Goal: Information Seeking & Learning: Learn about a topic

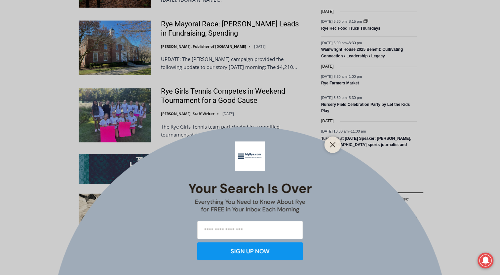
scroll to position [1135, 0]
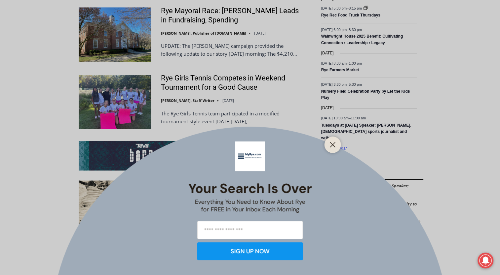
click at [209, 24] on div "Your Search is Over Everything You Need to Know About Rye for FREE in Your Inbo…" at bounding box center [250, 137] width 500 height 275
drag, startPoint x: 213, startPoint y: 17, endPoint x: 338, endPoint y: 142, distance: 176.8
click at [338, 142] on div "Your Search is Over Everything You Need to Know About Rye for FREE in Your Inbo…" at bounding box center [250, 137] width 500 height 275
drag, startPoint x: 338, startPoint y: 142, endPoint x: 328, endPoint y: 145, distance: 11.0
click at [328, 145] on div at bounding box center [332, 145] width 17 height 17
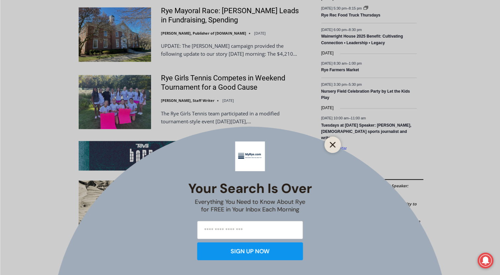
click at [331, 142] on button "Close" at bounding box center [332, 144] width 9 height 9
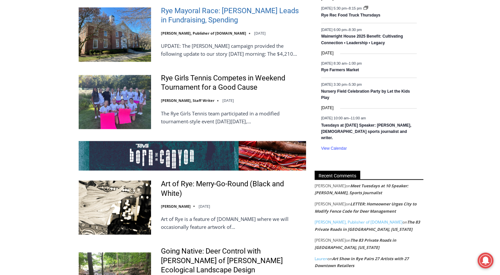
click at [205, 25] on link "Rye Mayoral Race: [PERSON_NAME] Leads in Fundraising, Spending" at bounding box center [233, 15] width 145 height 19
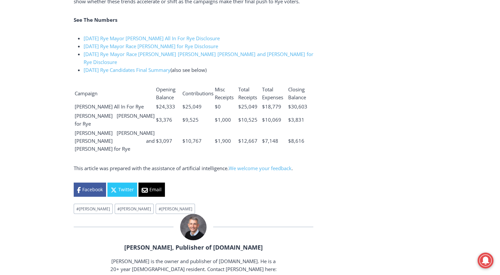
scroll to position [1678, 0]
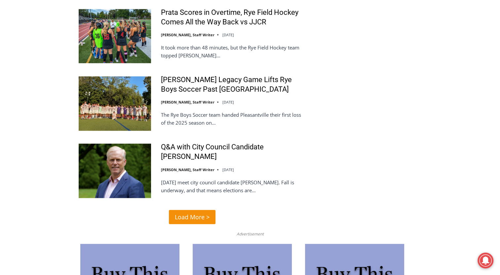
scroll to position [1531, 0]
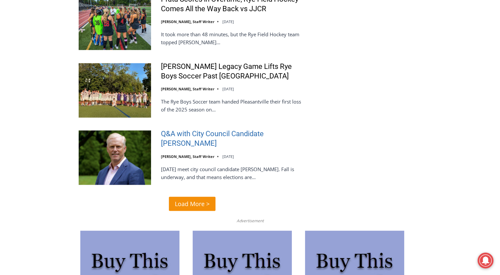
click at [184, 131] on link "Q&A with City Council Candidate [PERSON_NAME]" at bounding box center [233, 138] width 145 height 19
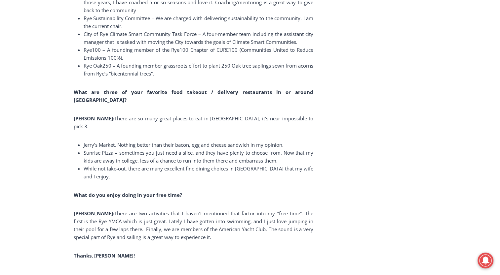
scroll to position [4676, 0]
